Goal: Information Seeking & Learning: Learn about a topic

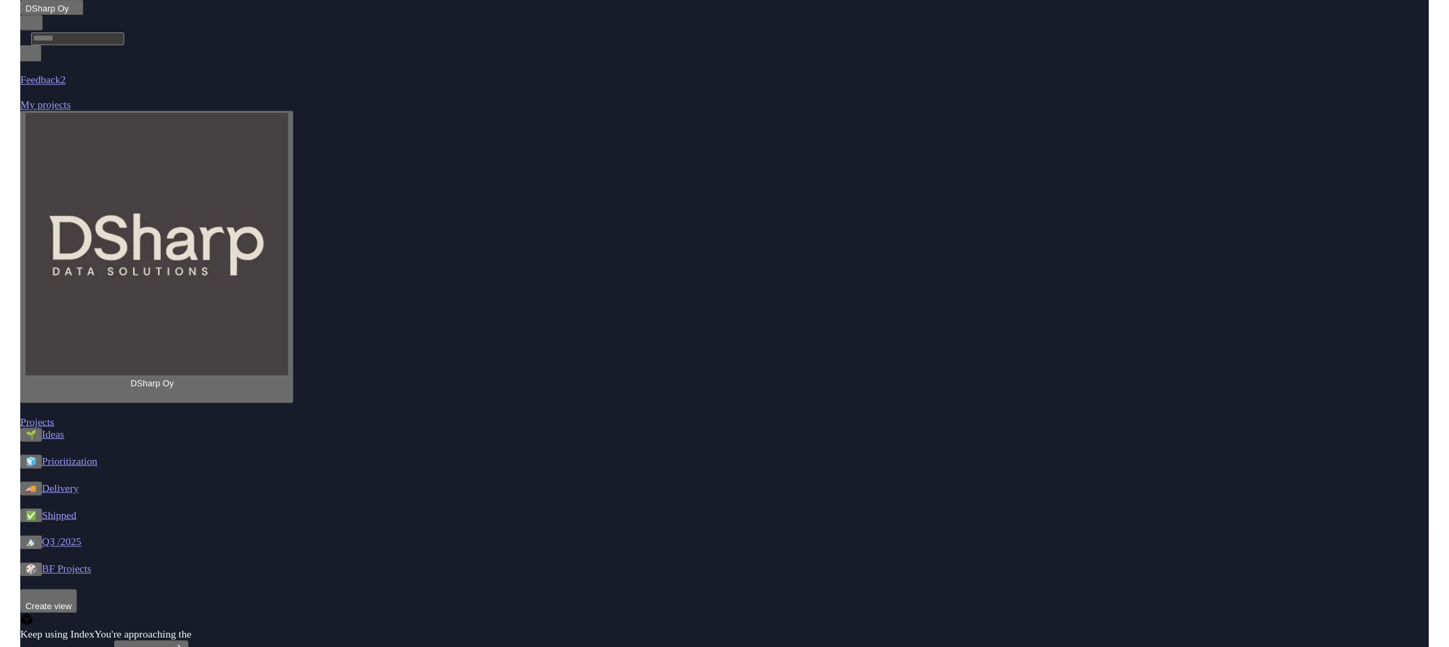
scroll to position [632, 0]
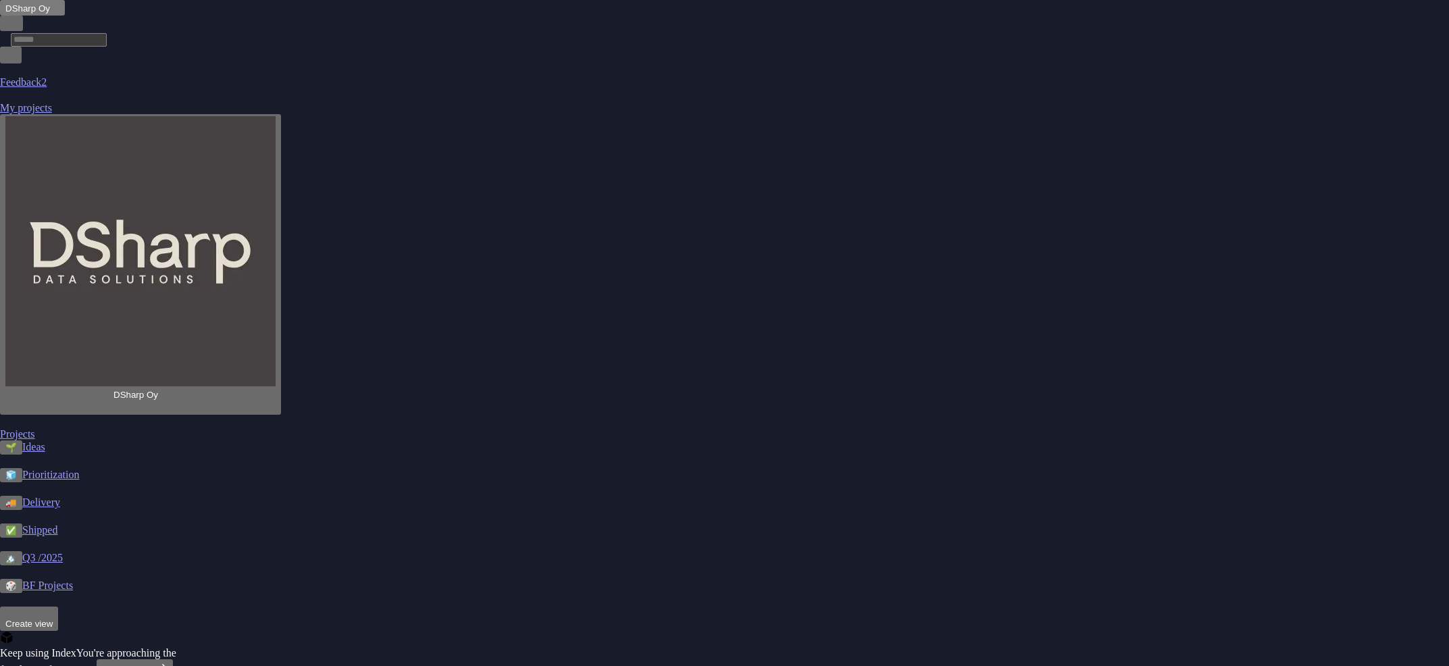
type textarea "**********"
